Goal: Task Accomplishment & Management: Manage account settings

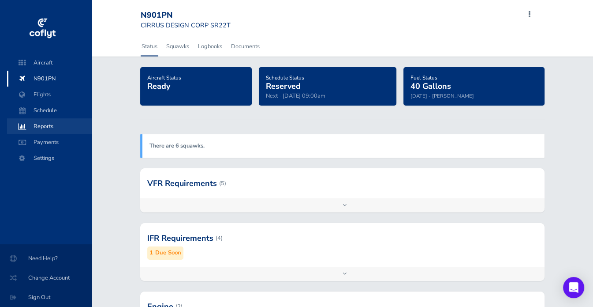
click at [45, 128] on span "Reports" at bounding box center [49, 126] width 67 height 16
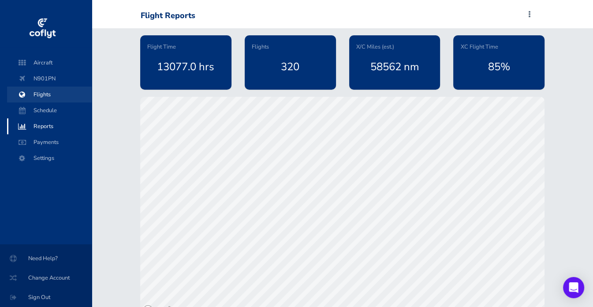
click at [46, 96] on span "Flights" at bounding box center [49, 94] width 67 height 16
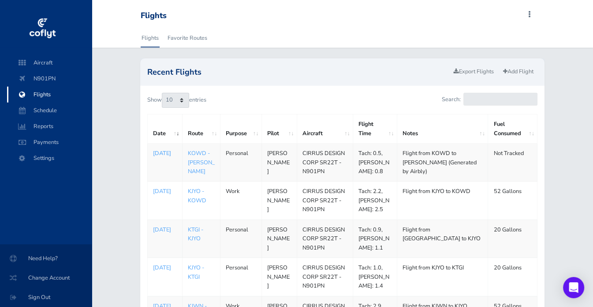
click at [164, 153] on p "Sep 03, 2025" at bounding box center [165, 153] width 24 height 9
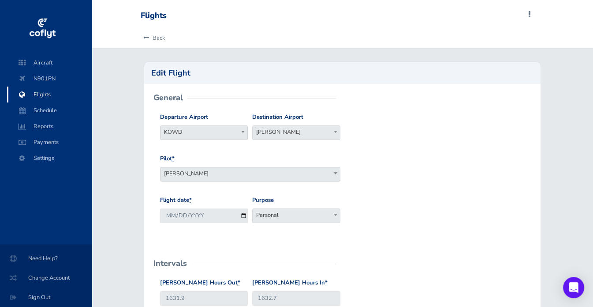
click at [388, 148] on div "Departure Airport KOWD KOWD Destination Airport KACK KACK" at bounding box center [343, 132] width 370 height 41
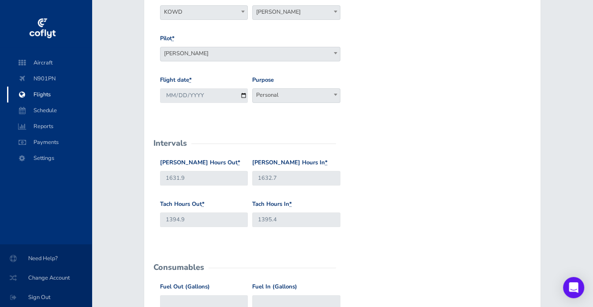
scroll to position [122, 0]
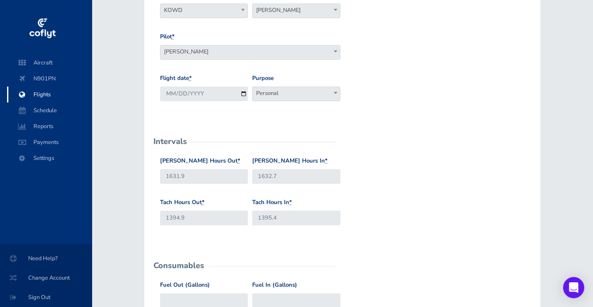
click at [291, 96] on span "Personal" at bounding box center [296, 93] width 87 height 12
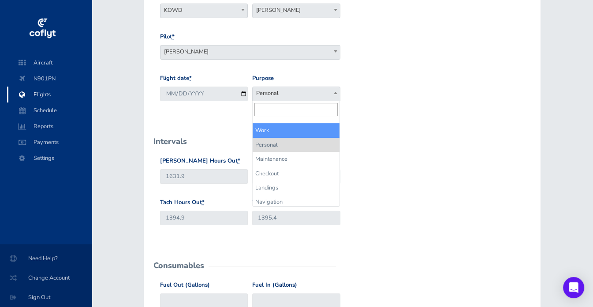
select select "Work"
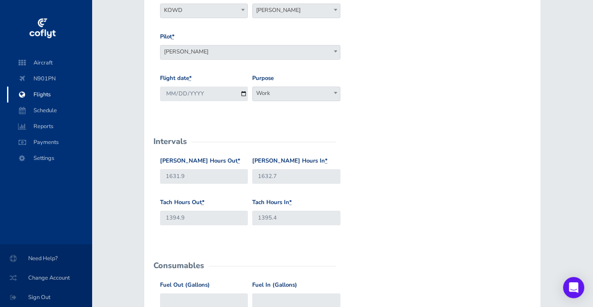
click at [371, 113] on div "Flight date * 2025-09-03 Purpose Work Personal Maintenance Checkout Landings Na…" at bounding box center [343, 94] width 370 height 41
click at [284, 218] on input "1395.4" at bounding box center [296, 217] width 88 height 15
type input "1395.5"
click at [453, 180] on div "Hobbs Hours Out * 1631.9 Hobbs Hours In * 1632.7" at bounding box center [343, 176] width 370 height 41
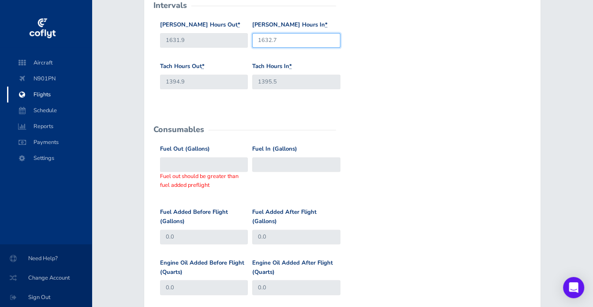
scroll to position [258, 0]
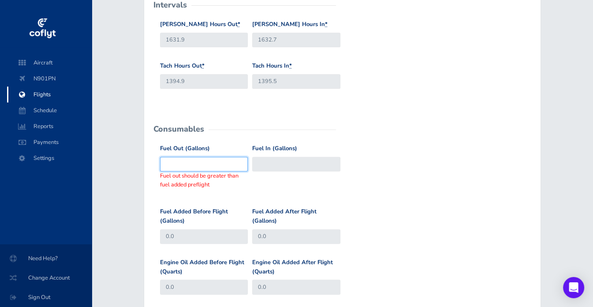
click at [209, 163] on input "Fuel Out (Gallons)" at bounding box center [204, 164] width 88 height 15
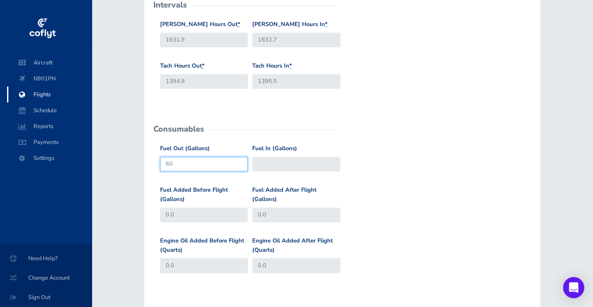
type input "60"
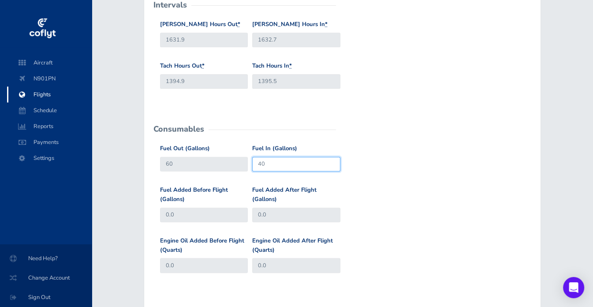
type input "40"
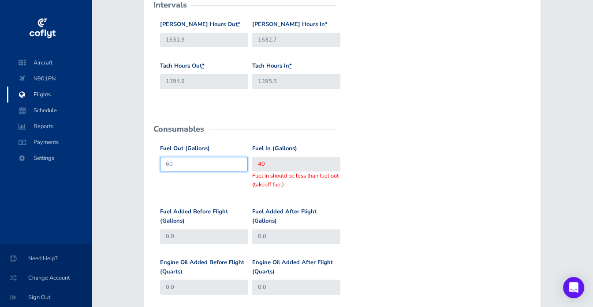
type input "60"
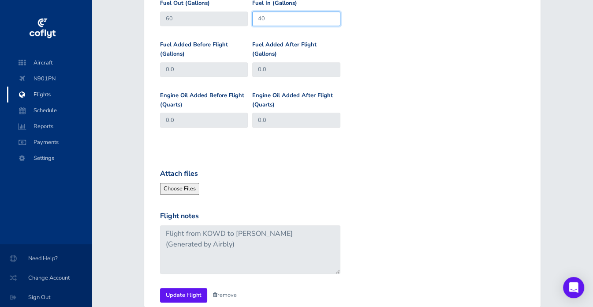
scroll to position [406, 0]
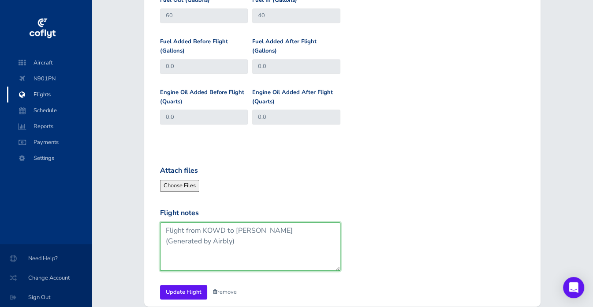
drag, startPoint x: 326, startPoint y: 229, endPoint x: 253, endPoint y: 228, distance: 73.2
click at [253, 228] on textarea "Flight from KOWD to KACK (Generated by Airbly)" at bounding box center [250, 246] width 180 height 49
type textarea "Flight from KOWD to KACK"
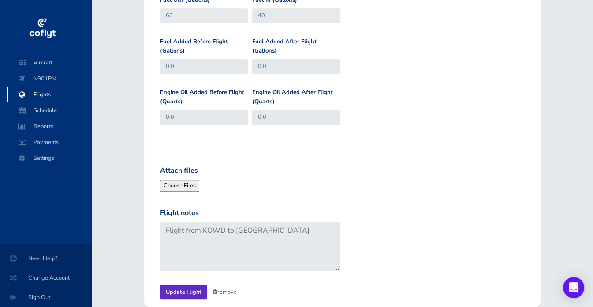
click at [184, 291] on input "Update Flight" at bounding box center [183, 292] width 47 height 15
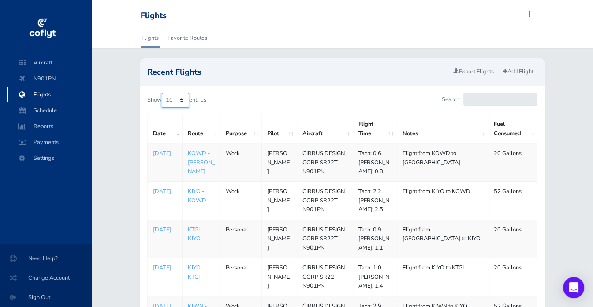
click at [178, 101] on select "10 25 50 100" at bounding box center [175, 100] width 27 height 15
click at [163, 93] on select "10 25 50 100" at bounding box center [175, 100] width 27 height 15
click at [173, 95] on select "10 25 50 100" at bounding box center [175, 100] width 27 height 15
select select "25"
click at [163, 93] on select "10 25 50 100" at bounding box center [175, 100] width 27 height 15
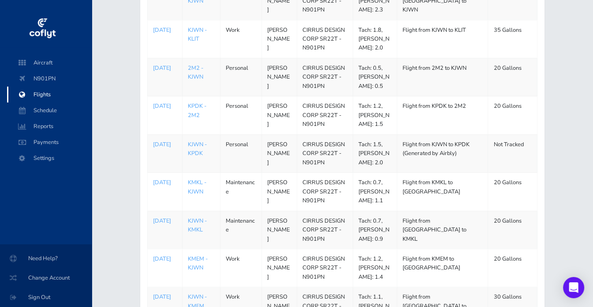
scroll to position [540, 0]
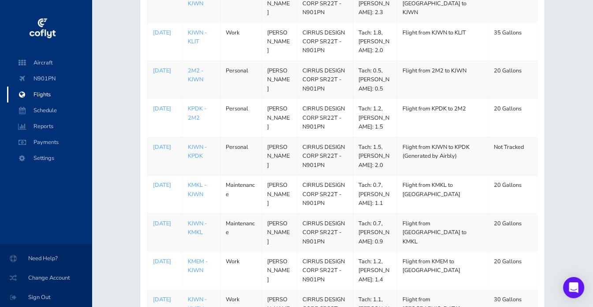
click at [138, 135] on div "Recent Flights Export Flights Add Flight Show 10 25 50 100 entries Search: Date…" at bounding box center [343, 50] width 418 height 1064
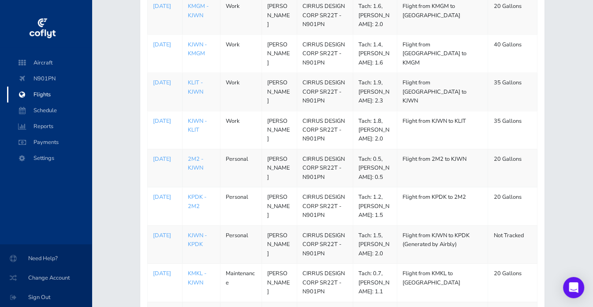
scroll to position [434, 0]
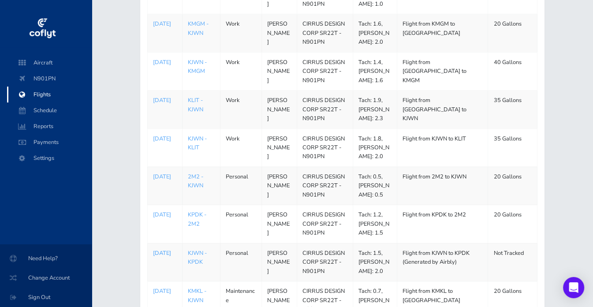
click at [159, 252] on p "Aug 19, 2025" at bounding box center [165, 252] width 24 height 9
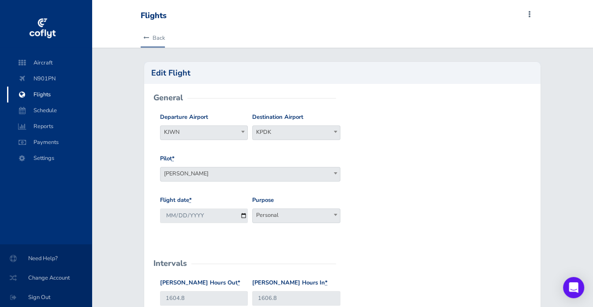
click at [150, 36] on link "Back" at bounding box center [153, 37] width 24 height 19
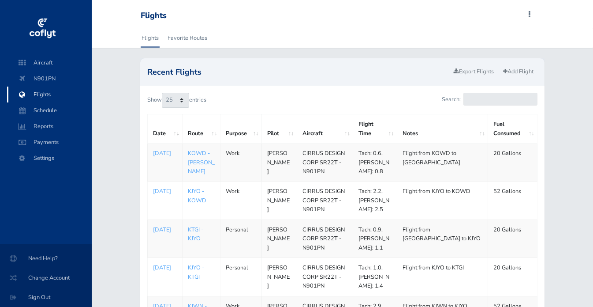
select select "25"
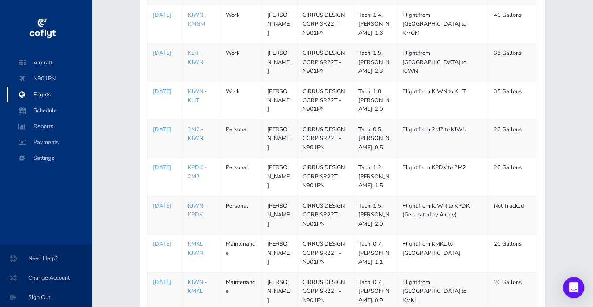
scroll to position [488, 0]
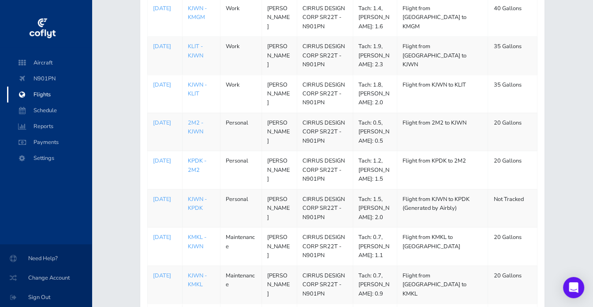
click at [198, 157] on link "KPDK - 2M2" at bounding box center [197, 165] width 19 height 17
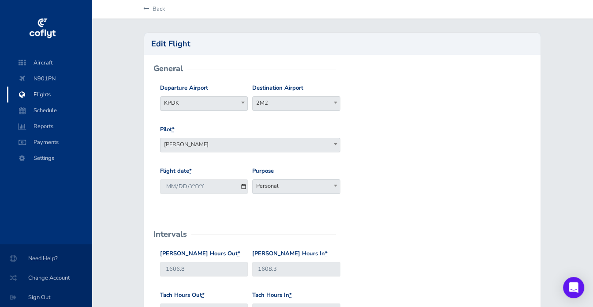
scroll to position [21, 0]
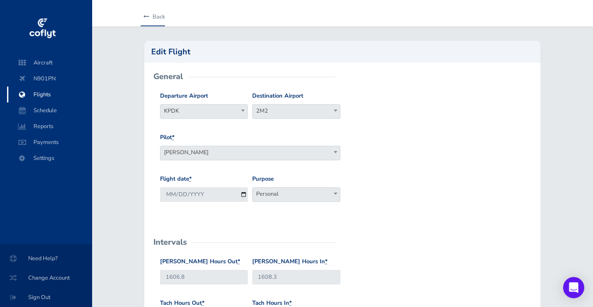
click at [145, 18] on icon at bounding box center [146, 17] width 6 height 6
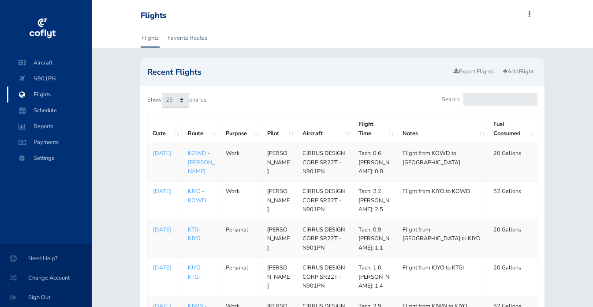
select select "25"
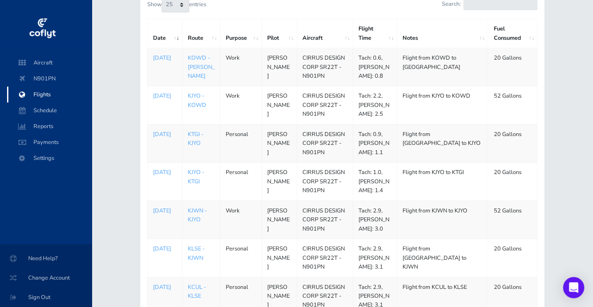
scroll to position [81, 0]
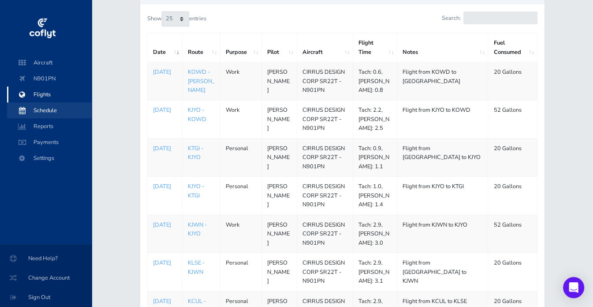
click at [53, 111] on span "Schedule" at bounding box center [49, 110] width 67 height 16
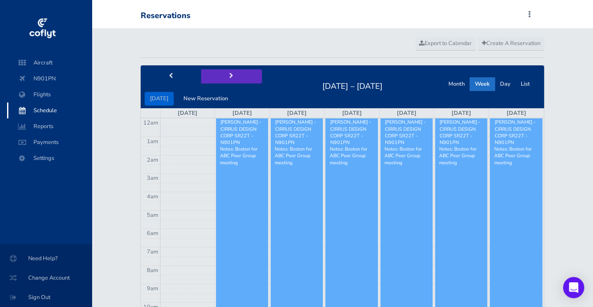
click at [229, 72] on button "next" at bounding box center [231, 76] width 61 height 14
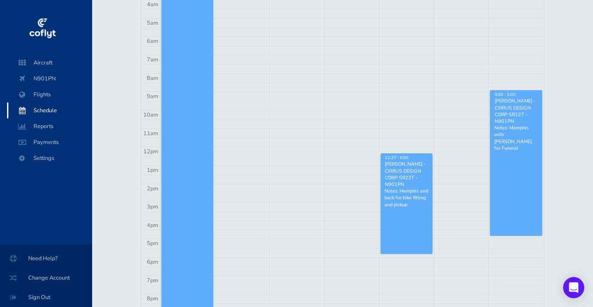
scroll to position [192, 0]
